Goal: Check status: Check status

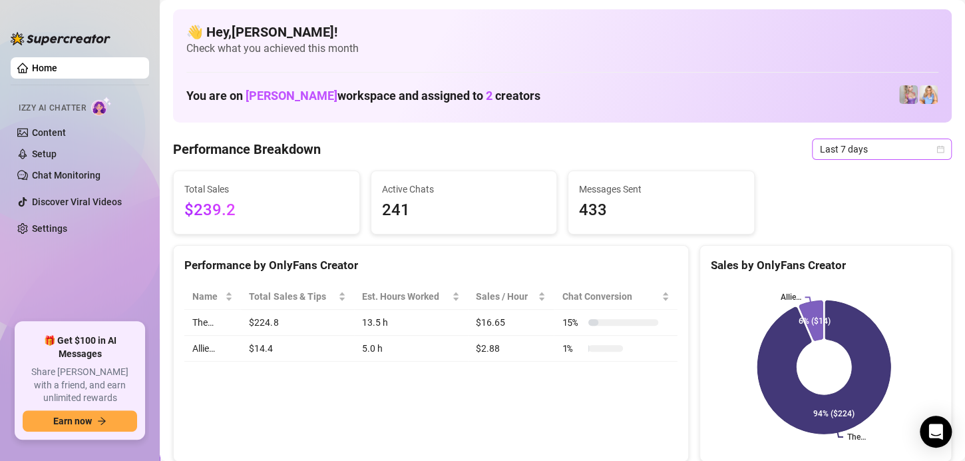
click at [835, 150] on span "Last 7 days" at bounding box center [882, 149] width 124 height 20
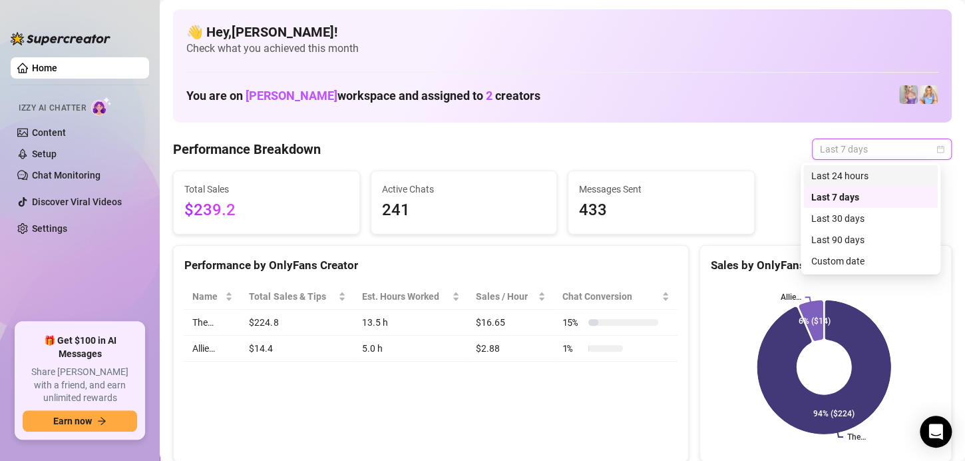
click at [838, 173] on div "Last 24 hours" at bounding box center [870, 175] width 118 height 15
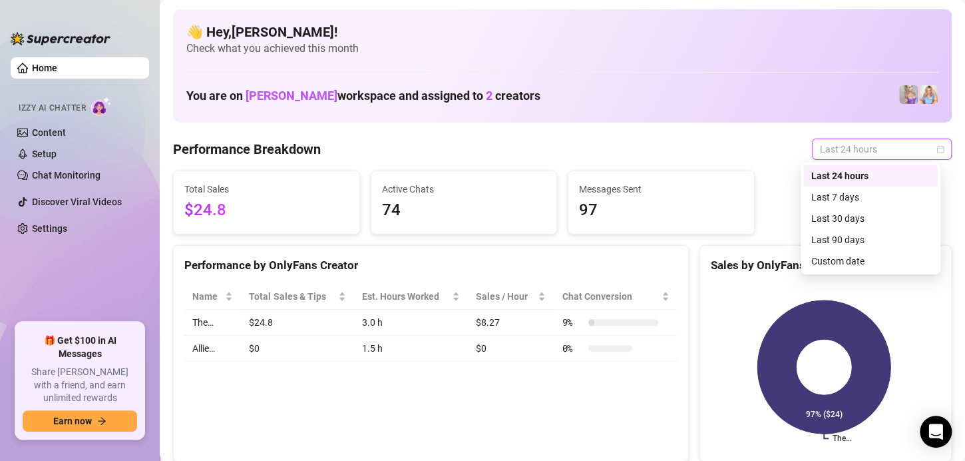
click at [833, 150] on span "Last 24 hours" at bounding box center [882, 149] width 124 height 20
click at [841, 242] on div "Last 90 days" at bounding box center [870, 239] width 118 height 15
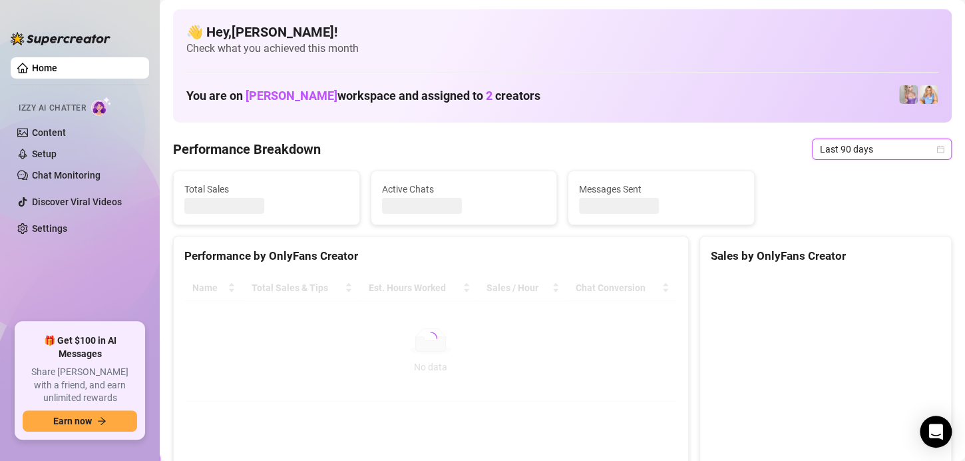
click at [821, 145] on span "Last 90 days" at bounding box center [882, 149] width 124 height 20
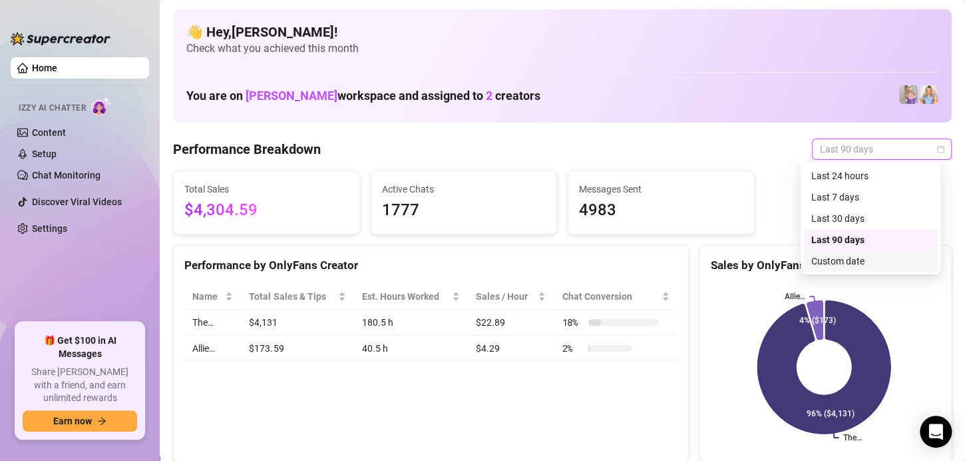
click at [838, 260] on div "Custom date" at bounding box center [870, 261] width 118 height 15
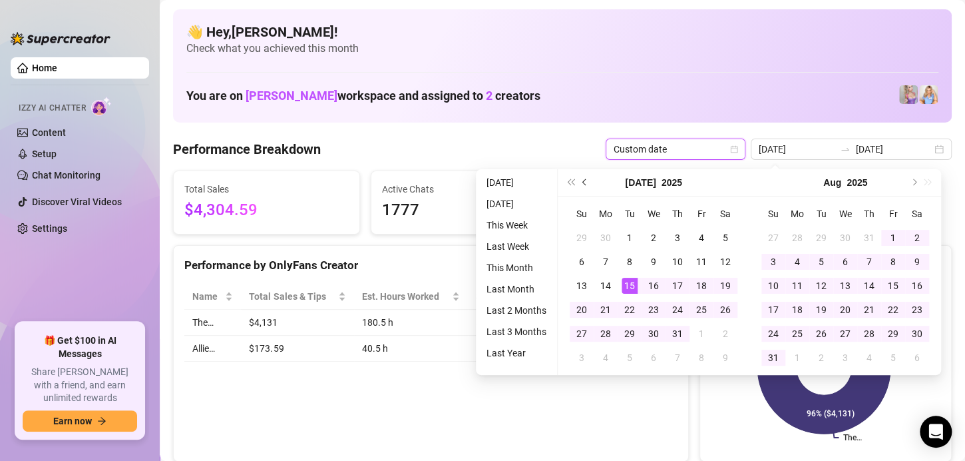
click at [581, 184] on button "Previous month (PageUp)" at bounding box center [585, 182] width 15 height 27
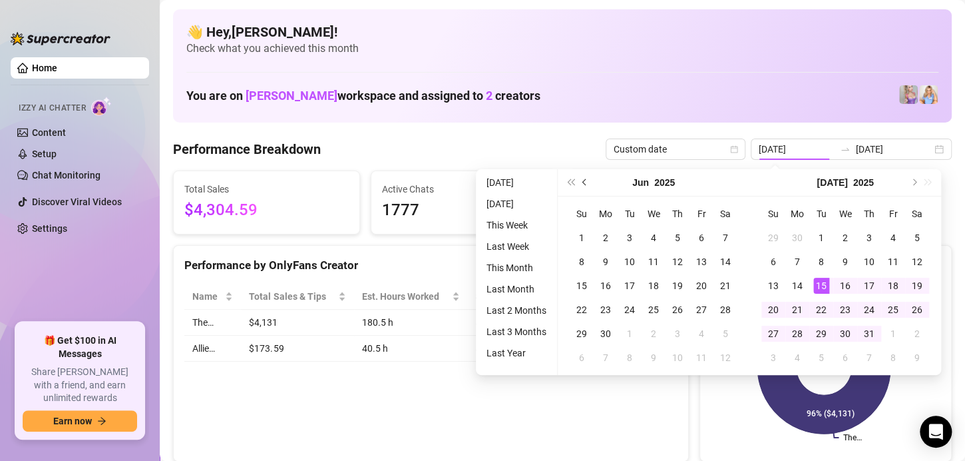
click at [581, 184] on button "Previous month (PageUp)" at bounding box center [585, 182] width 15 height 27
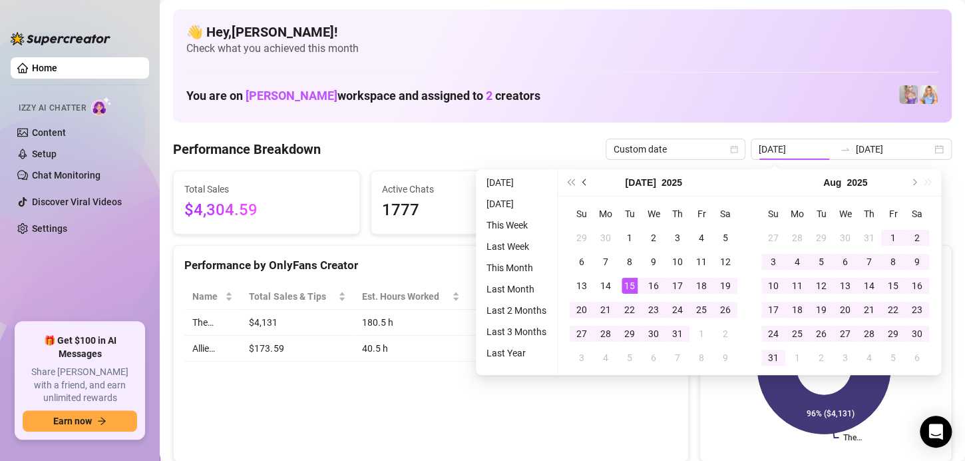
click at [581, 184] on button "Previous month (PageUp)" at bounding box center [585, 182] width 15 height 27
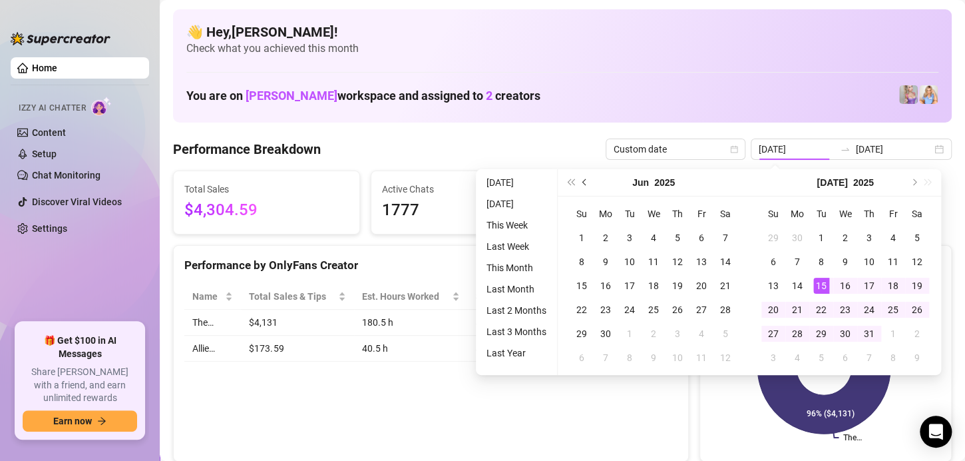
click at [581, 184] on button "Previous month (PageUp)" at bounding box center [585, 182] width 15 height 27
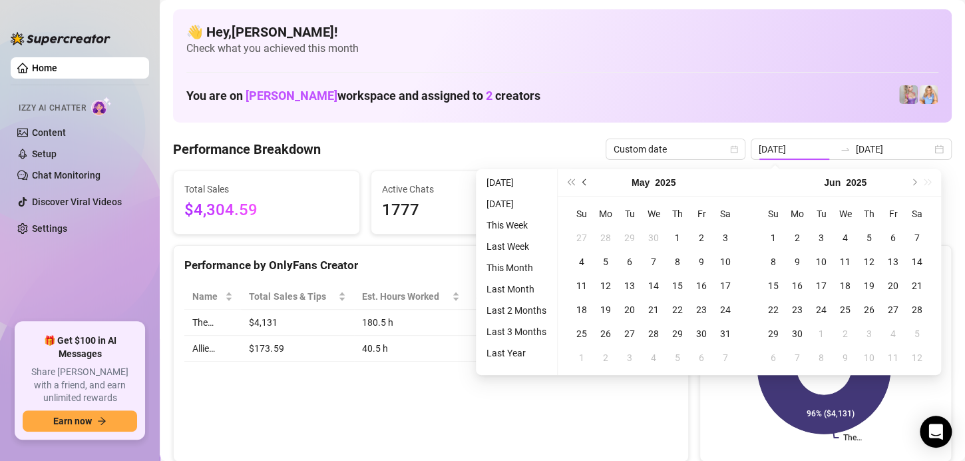
click at [581, 184] on button "Previous month (PageUp)" at bounding box center [585, 182] width 15 height 27
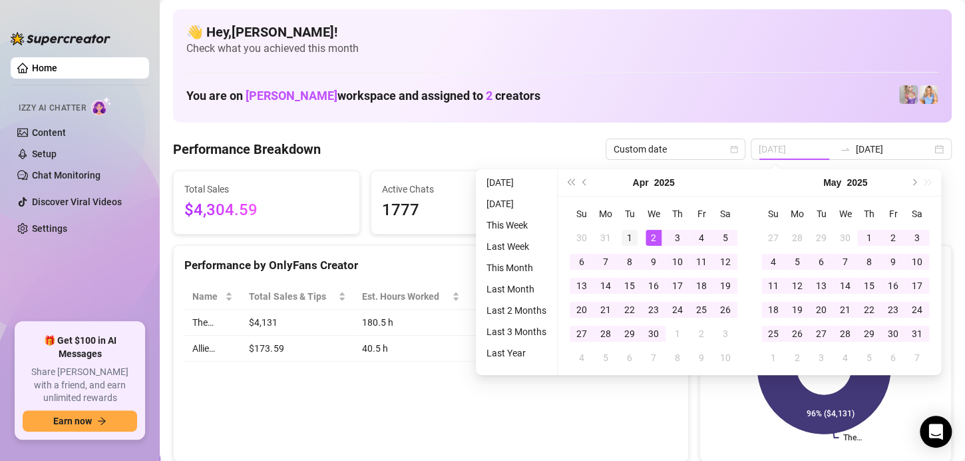
type input "[DATE]"
click at [633, 236] on div "1" at bounding box center [630, 238] width 16 height 16
type input "[DATE]"
click at [542, 140] on div "Performance Breakdown Custom date [DATE] [DATE]" at bounding box center [562, 148] width 779 height 21
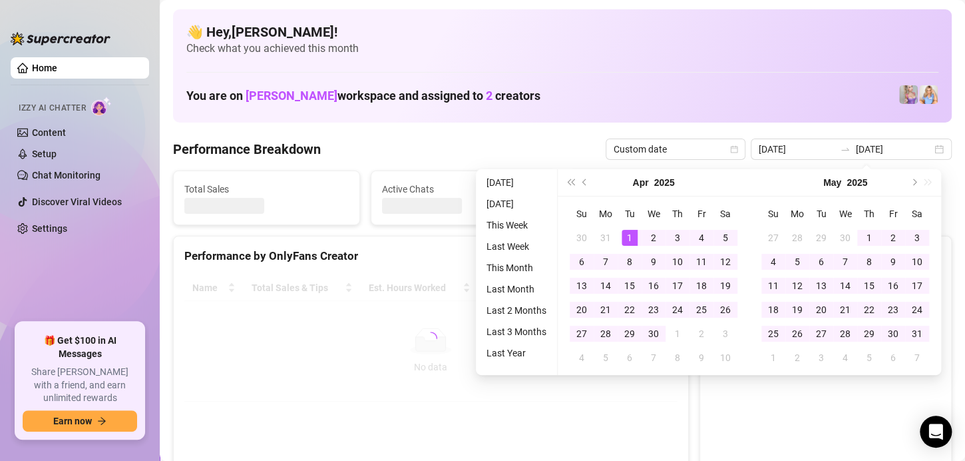
type input "[DATE]"
